Goal: Check status: Check status

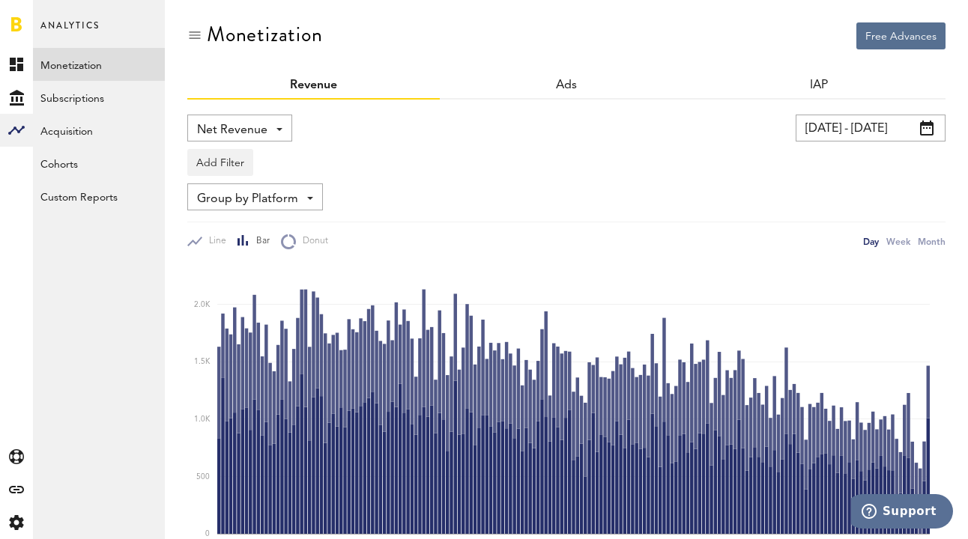
click at [869, 127] on input "[DATE] - [DATE]" at bounding box center [871, 128] width 150 height 27
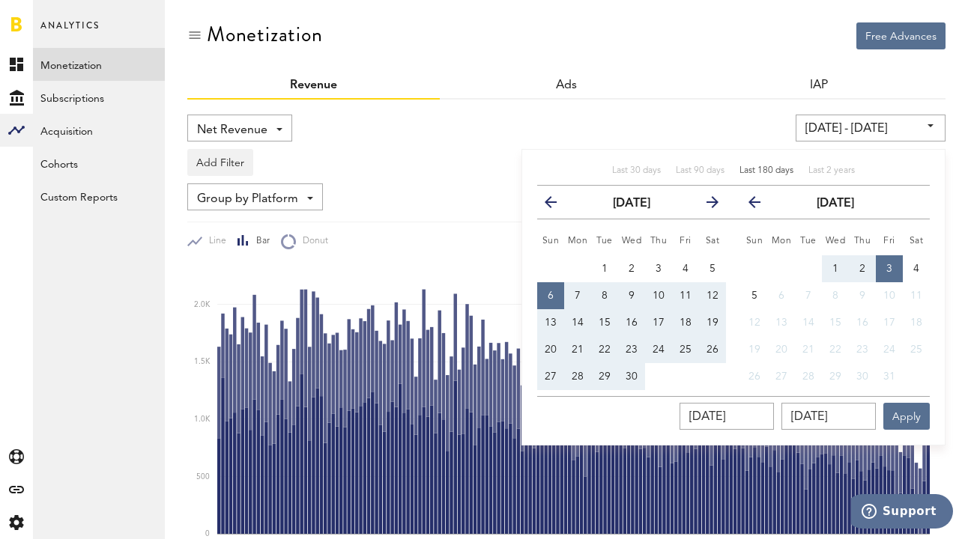
click at [759, 167] on span "Last 180 days" at bounding box center [766, 170] width 54 height 9
type input "07.04.25 - 04.10.25"
type input "07.04.2025"
type input "04.10.2025"
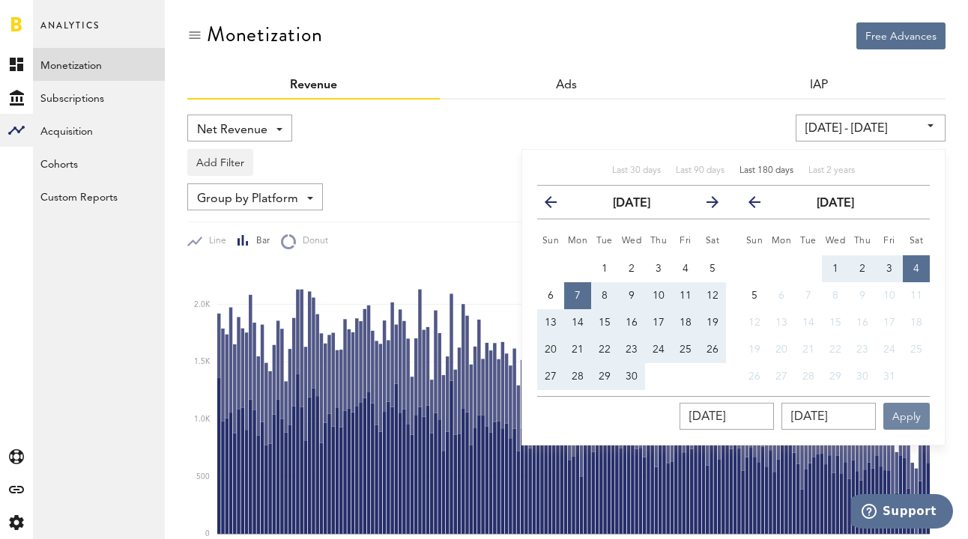
click at [903, 426] on button "Apply" at bounding box center [906, 416] width 46 height 27
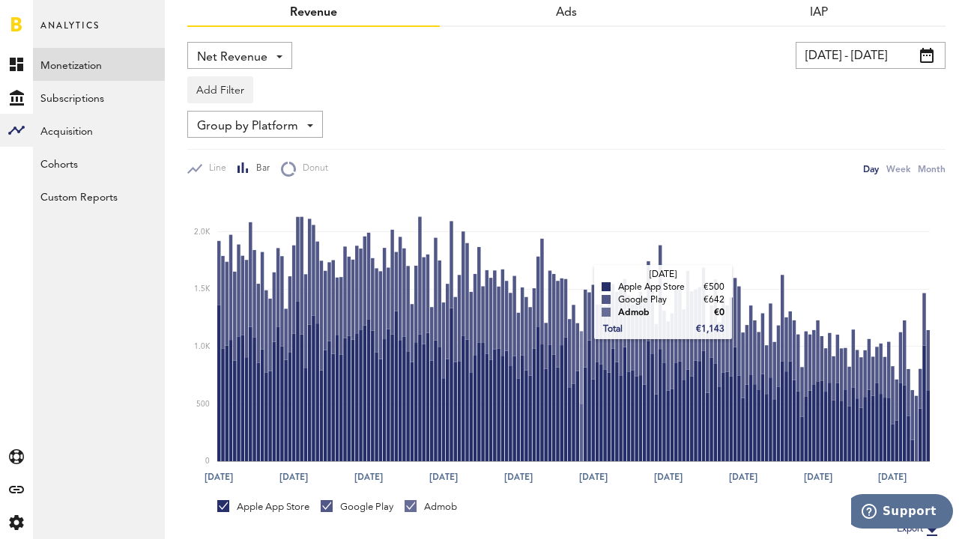
scroll to position [71, 0]
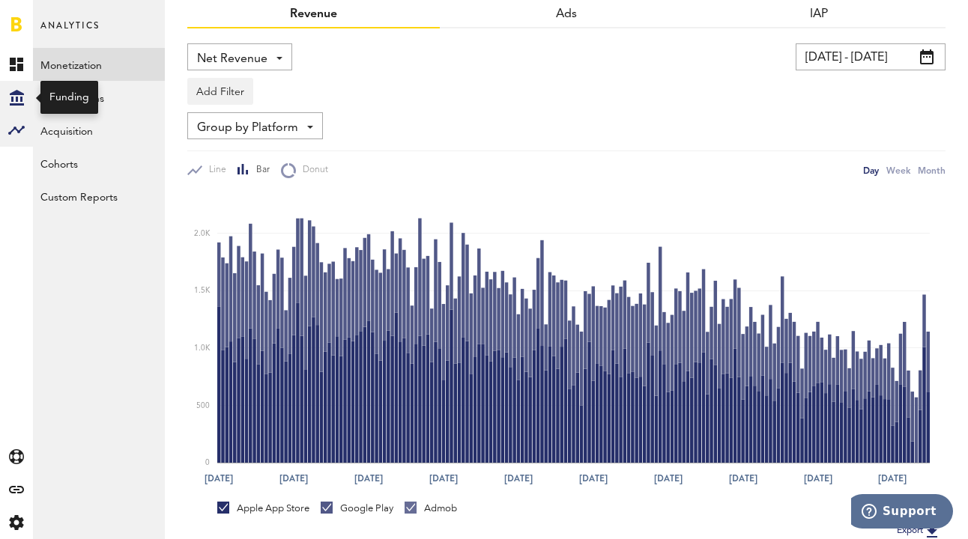
click at [10, 103] on icon "Created with Sketch." at bounding box center [17, 98] width 14 height 16
click at [58, 61] on link "Overview" at bounding box center [99, 64] width 132 height 33
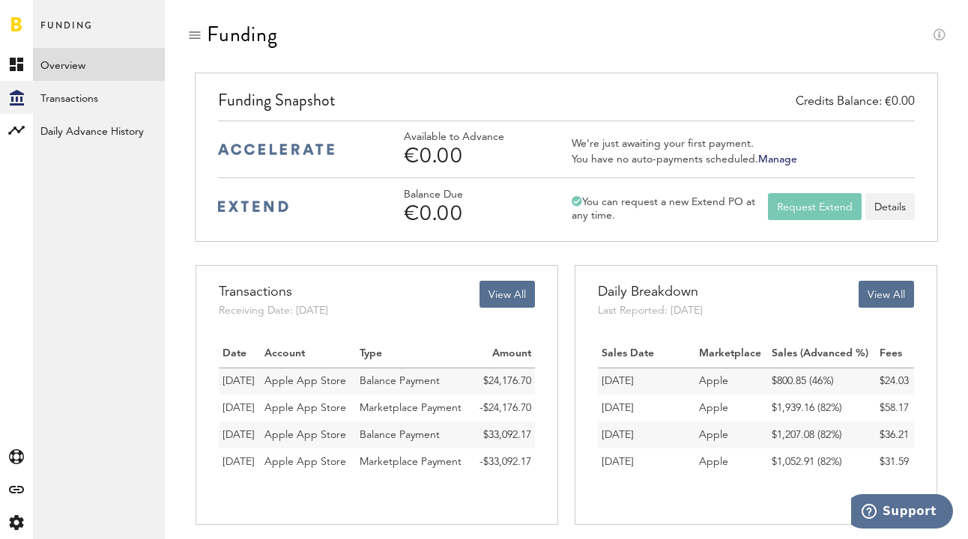
click at [784, 160] on link "Manage" at bounding box center [777, 159] width 39 height 10
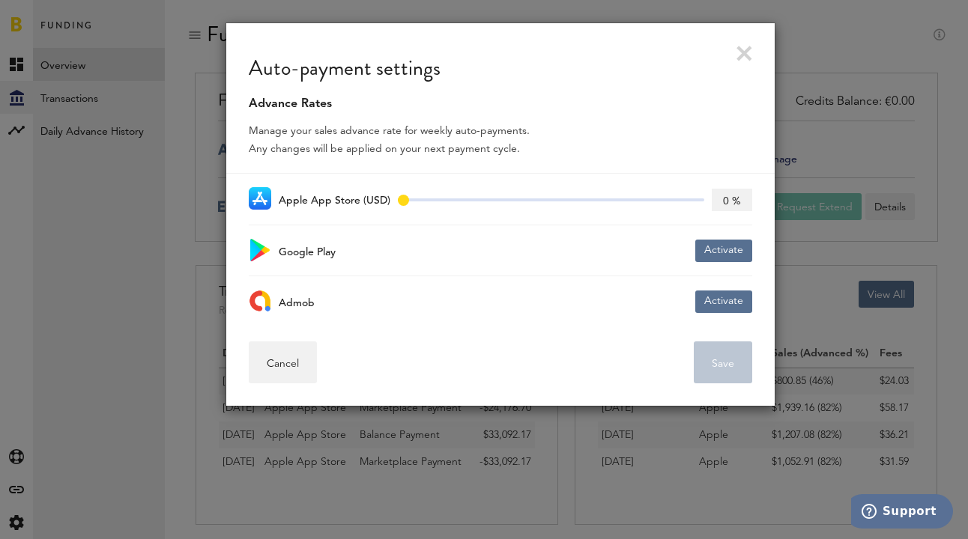
drag, startPoint x: 402, startPoint y: 206, endPoint x: 518, endPoint y: 199, distance: 116.3
click at [518, 199] on span at bounding box center [551, 203] width 306 height 24
click at [521, 200] on span at bounding box center [551, 200] width 306 height 3
click at [721, 252] on button "Activate" at bounding box center [723, 251] width 57 height 22
drag, startPoint x: 542, startPoint y: 249, endPoint x: 606, endPoint y: 252, distance: 64.5
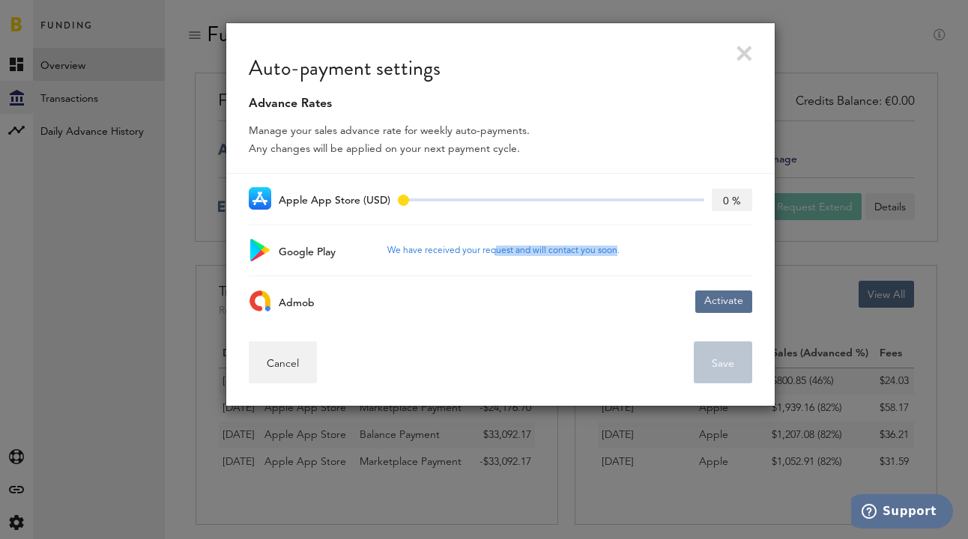
click at [608, 252] on div "We have received your request and will contact you soon." at bounding box center [503, 251] width 232 height 10
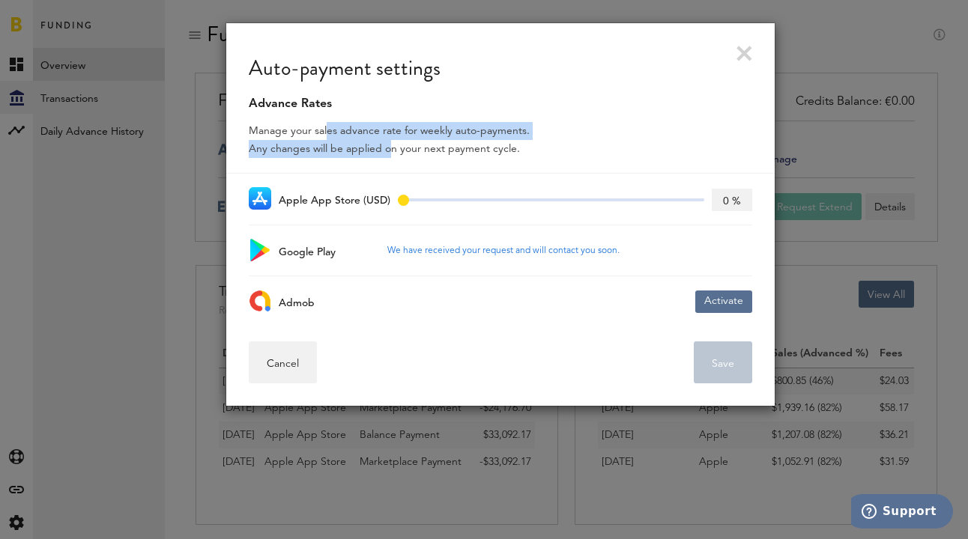
drag, startPoint x: 322, startPoint y: 132, endPoint x: 384, endPoint y: 153, distance: 64.9
click at [384, 153] on div "Manage your sales advance rate for weekly auto-payments. Any changes will be ap…" at bounding box center [500, 144] width 548 height 60
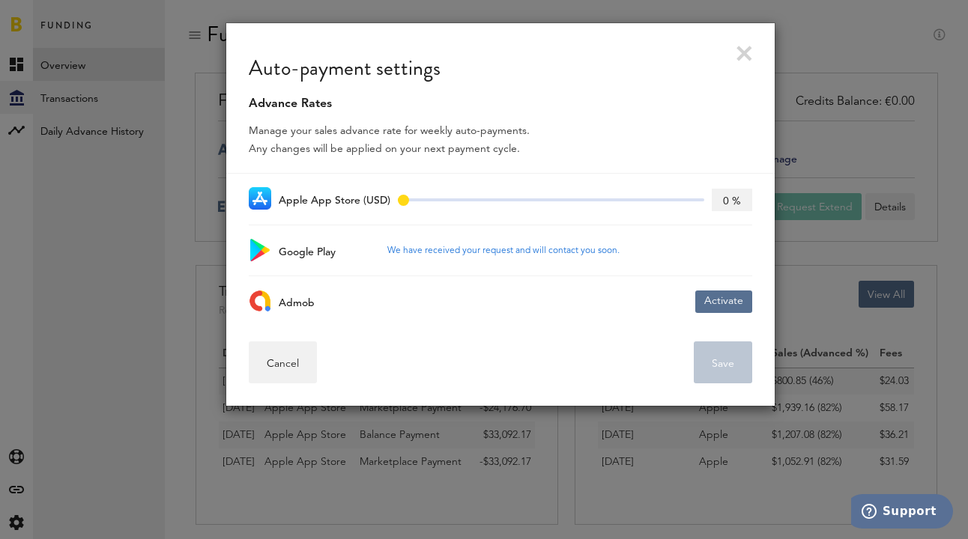
drag, startPoint x: 484, startPoint y: 202, endPoint x: 513, endPoint y: 201, distance: 29.3
click at [484, 202] on span at bounding box center [551, 203] width 306 height 24
drag, startPoint x: 563, startPoint y: 199, endPoint x: 688, endPoint y: 193, distance: 125.3
click at [580, 197] on span at bounding box center [551, 203] width 306 height 24
click at [721, 193] on input "0 %" at bounding box center [732, 200] width 40 height 22
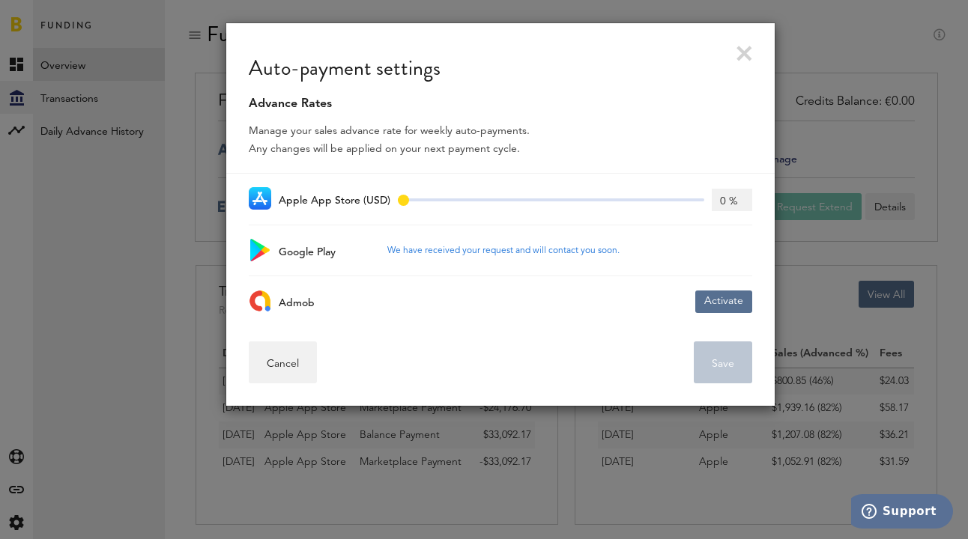
type input "00 %"
click at [733, 203] on input "00 %" at bounding box center [732, 200] width 40 height 22
click at [725, 205] on input "00 %" at bounding box center [732, 200] width 40 height 22
click at [741, 57] on link at bounding box center [744, 54] width 16 height 16
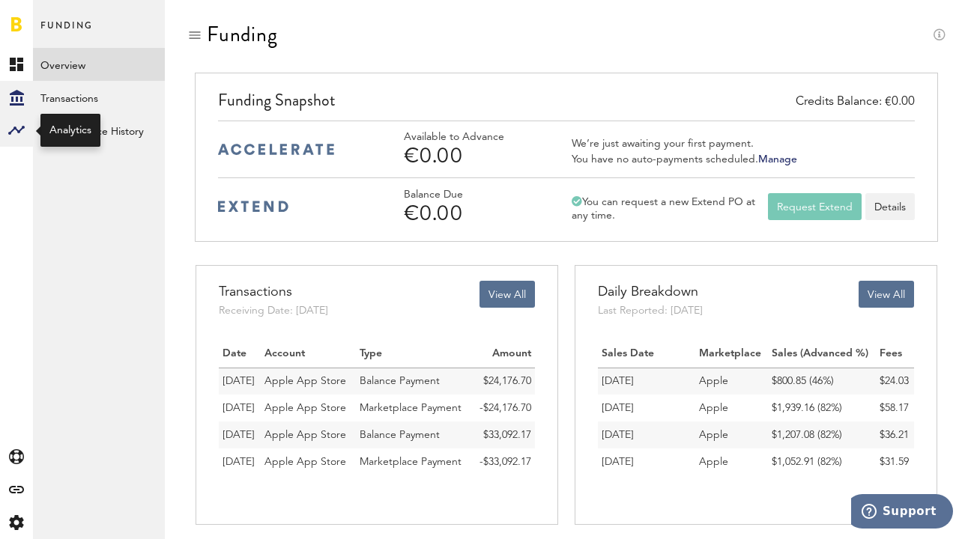
click at [17, 131] on icon at bounding box center [16, 130] width 16 height 9
click at [52, 55] on link "Monetization" at bounding box center [99, 64] width 132 height 33
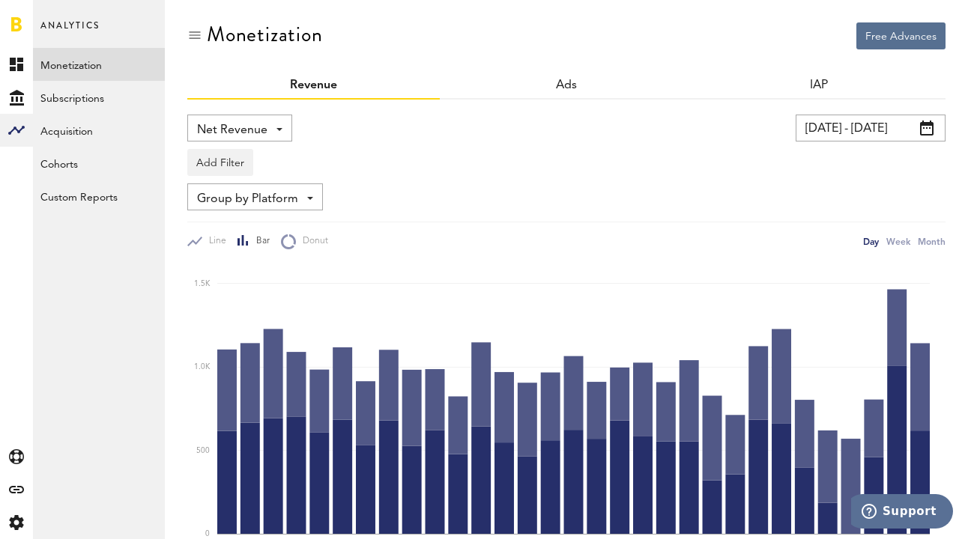
click at [829, 118] on input "04.09.25 - 04.10.25" at bounding box center [871, 128] width 150 height 27
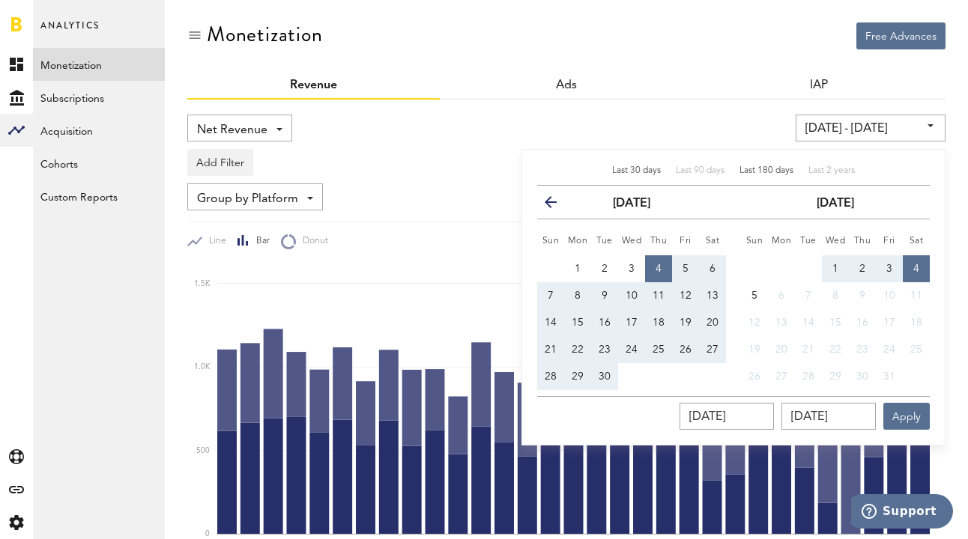
click at [776, 174] on span "Last 180 days" at bounding box center [766, 170] width 54 height 9
type input "07.04.25 - 04.10.25"
type input "07.04.2025"
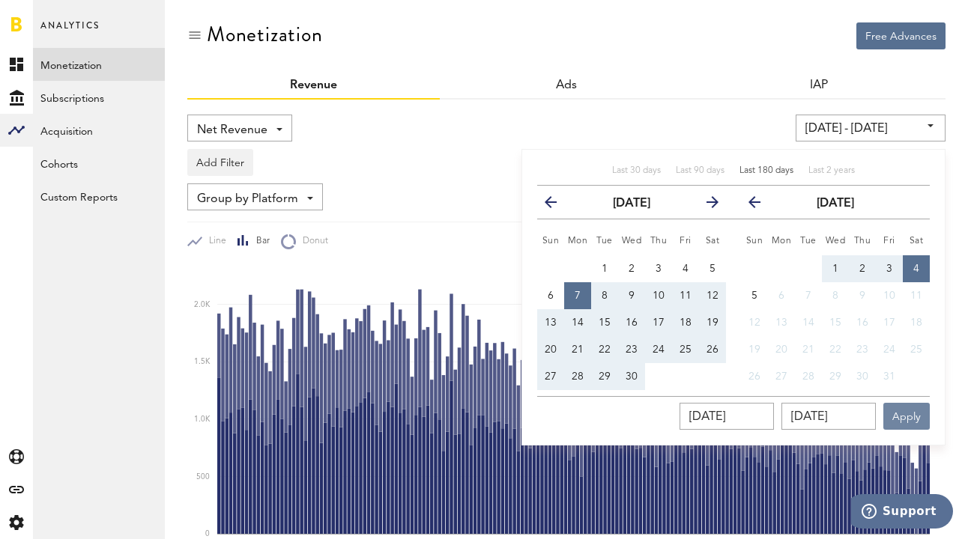
drag, startPoint x: 895, startPoint y: 413, endPoint x: 862, endPoint y: 390, distance: 40.5
click at [892, 411] on button "Apply" at bounding box center [906, 416] width 46 height 27
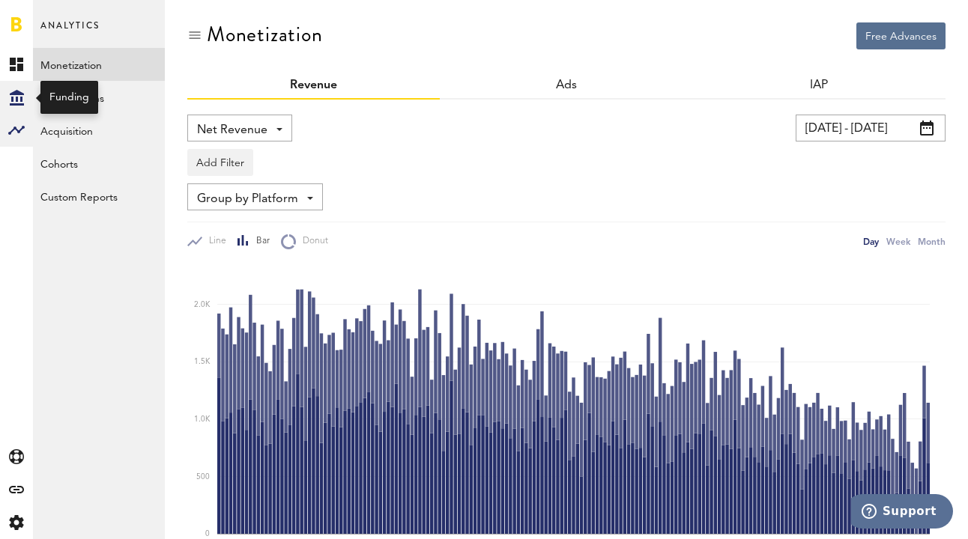
click at [10, 96] on icon "Created with Sketch." at bounding box center [17, 98] width 14 height 16
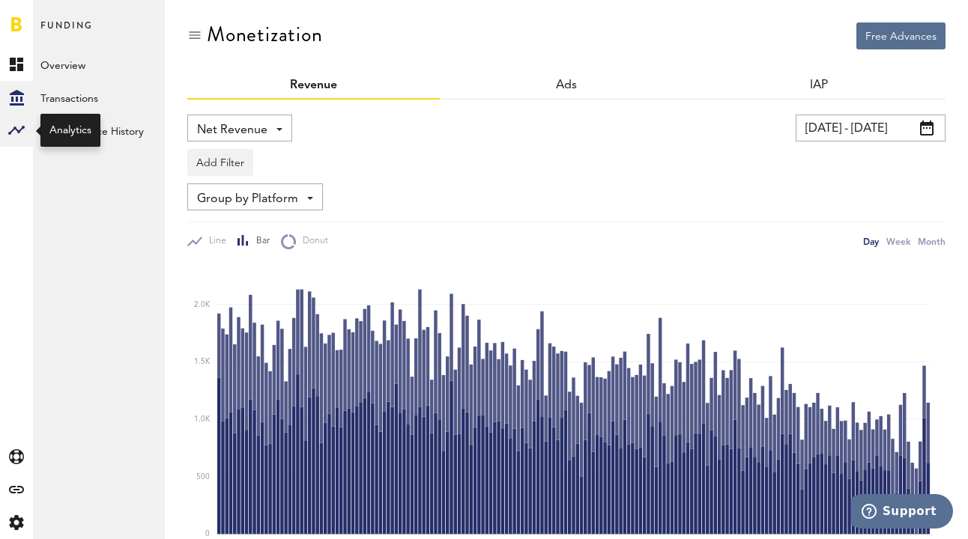
click at [14, 133] on rect at bounding box center [16, 130] width 18 height 18
